Goal: Obtain resource: Download file/media

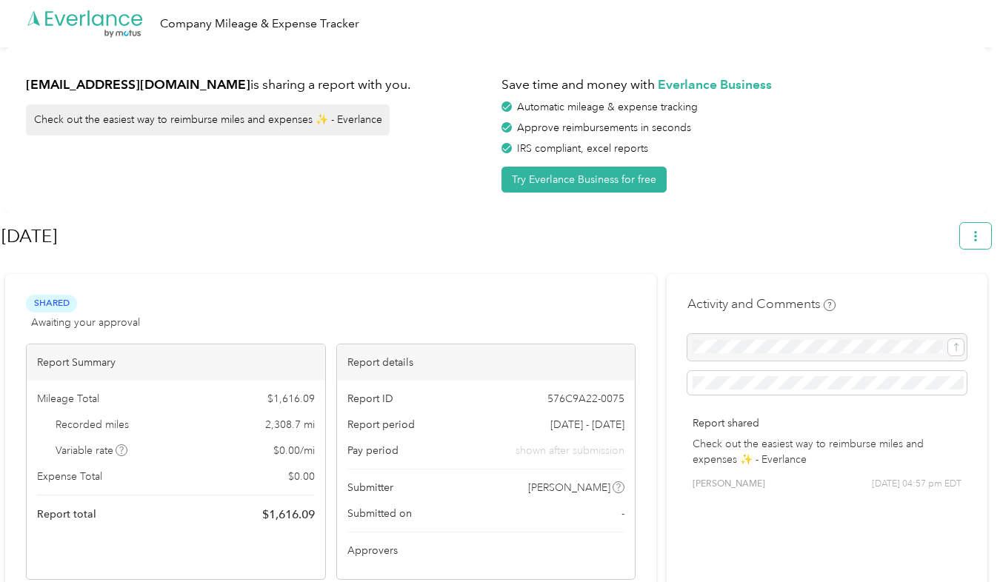
click at [974, 233] on button "button" at bounding box center [975, 236] width 31 height 26
click at [950, 298] on span "Download" at bounding box center [941, 306] width 49 height 16
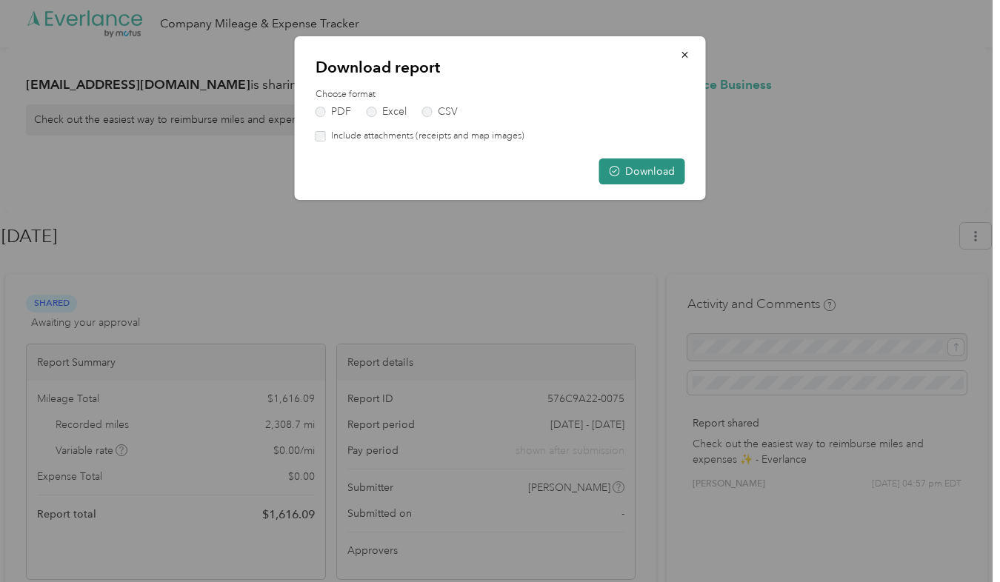
click at [668, 179] on button "Download" at bounding box center [642, 172] width 86 height 26
